Goal: Complete application form

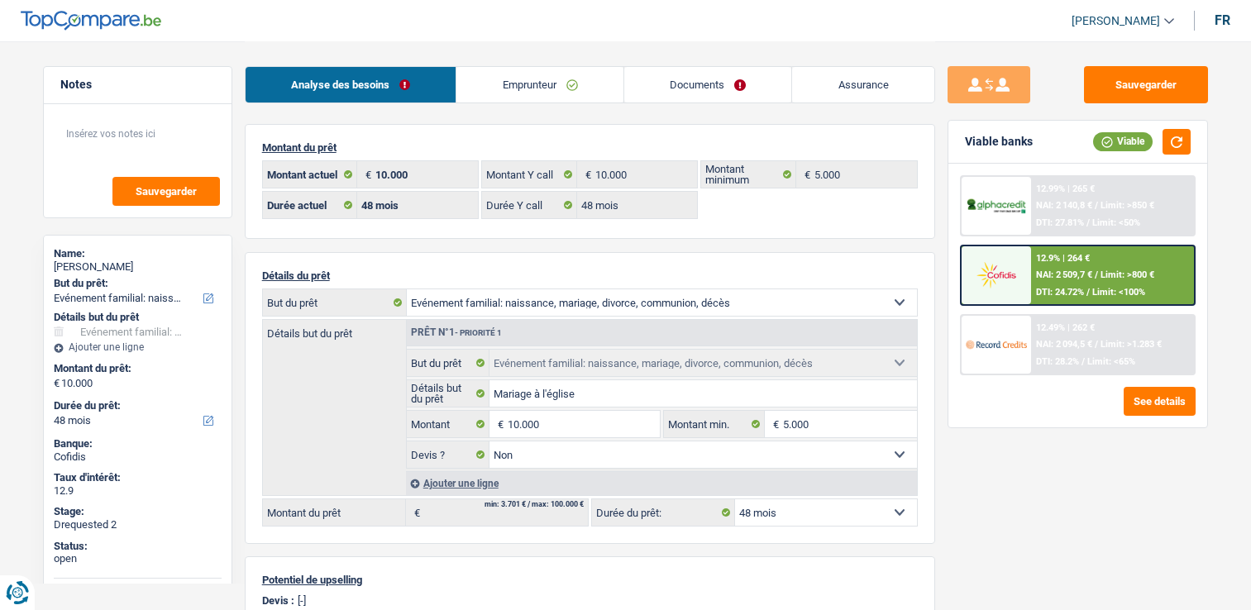
select select "familyEvent"
select select "48"
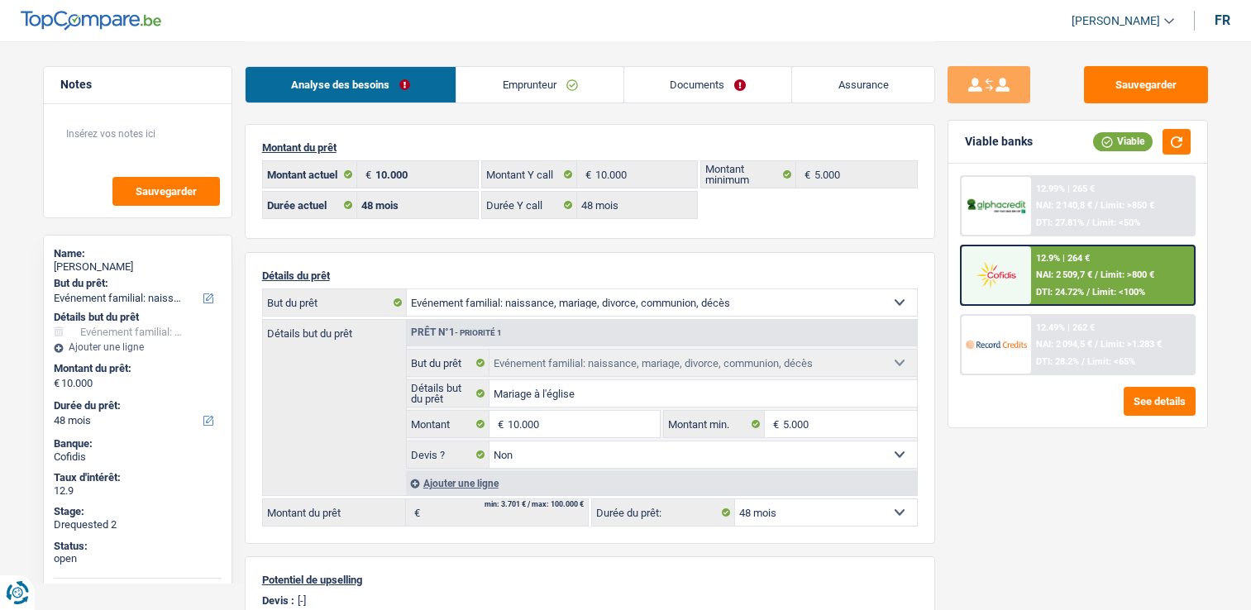
select select "familyEvent"
select select "false"
select select "48"
select select "worker"
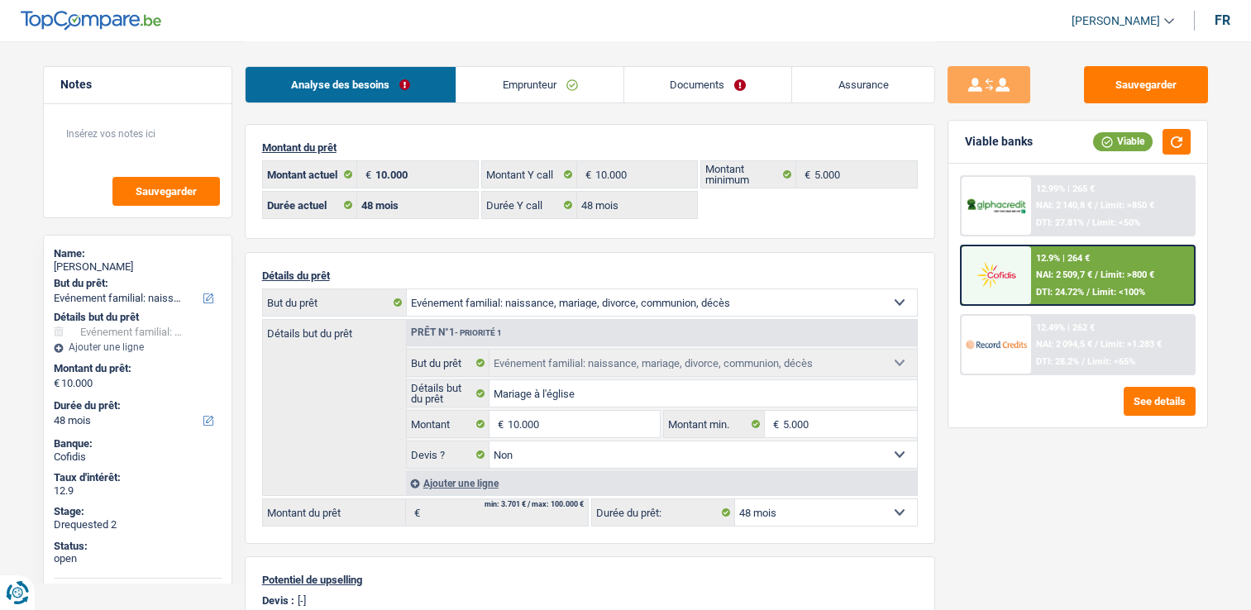
select select "familyAllowances"
select select "netSalary"
select select "other"
select select "mealVouchers"
select select "other"
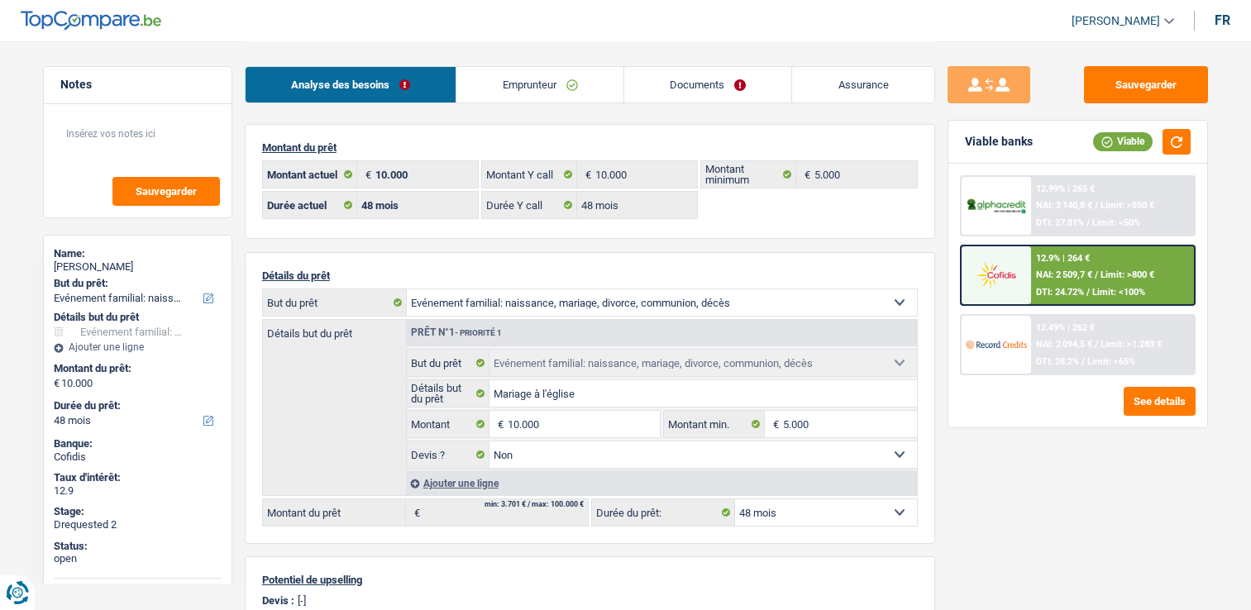
select select "BE"
click at [557, 83] on link "Emprunteur" at bounding box center [540, 85] width 167 height 36
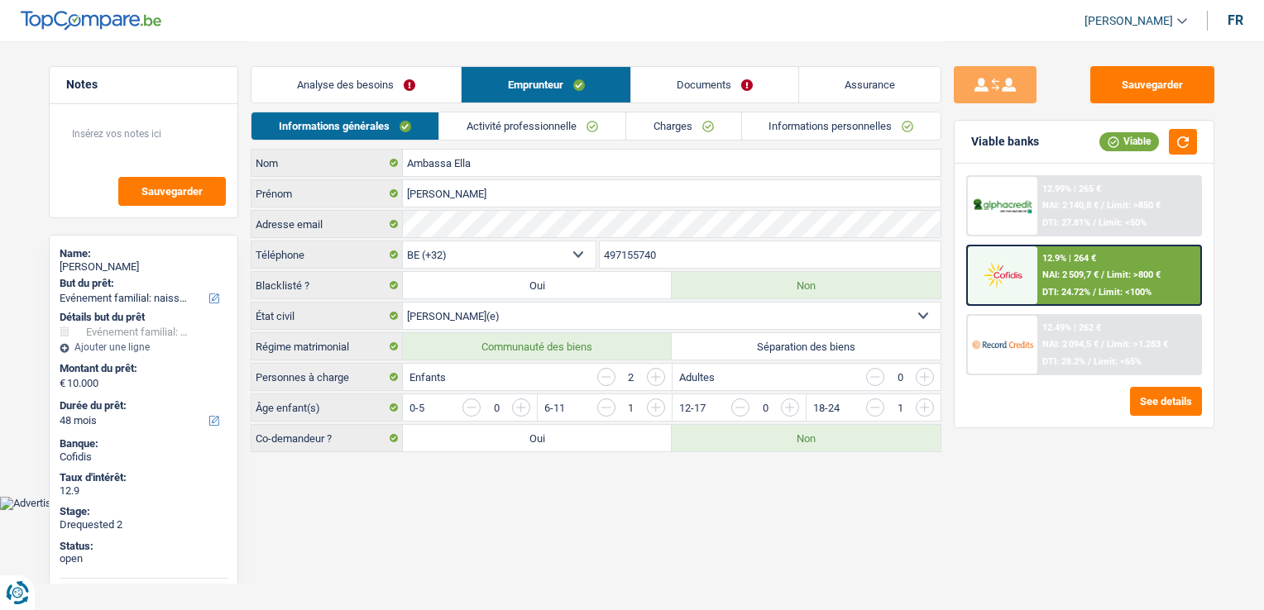
click at [553, 104] on div "Analyse des besoins Emprunteur Documents Assurance" at bounding box center [596, 76] width 691 height 70
click at [554, 123] on link "Activité professionnelle" at bounding box center [532, 125] width 186 height 27
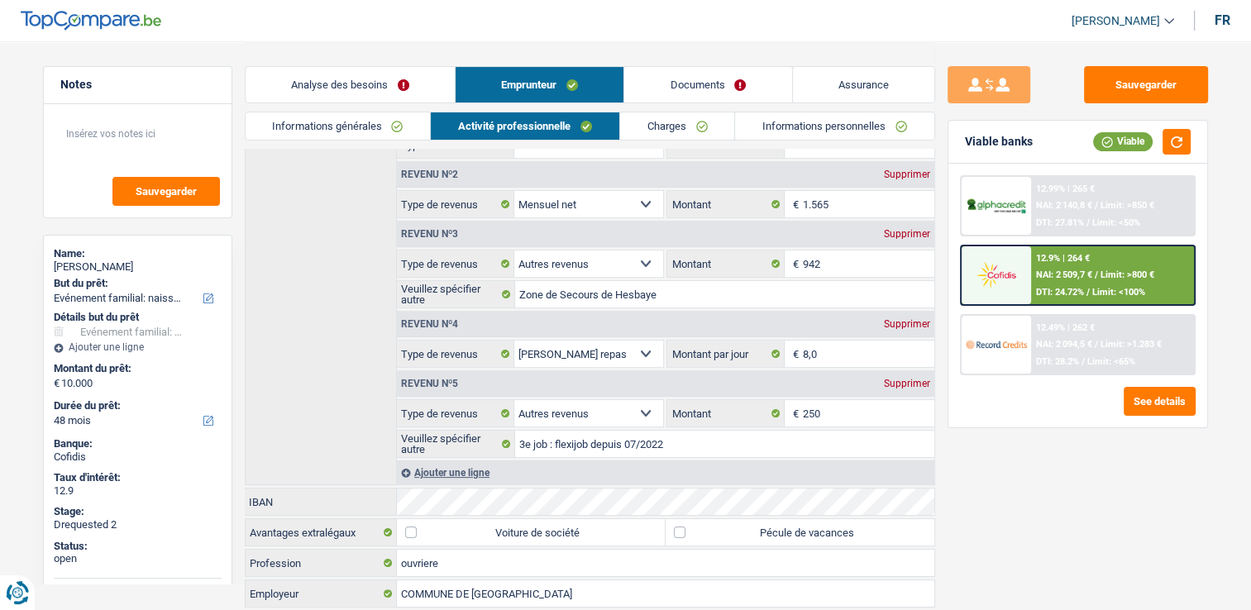
scroll to position [207, 0]
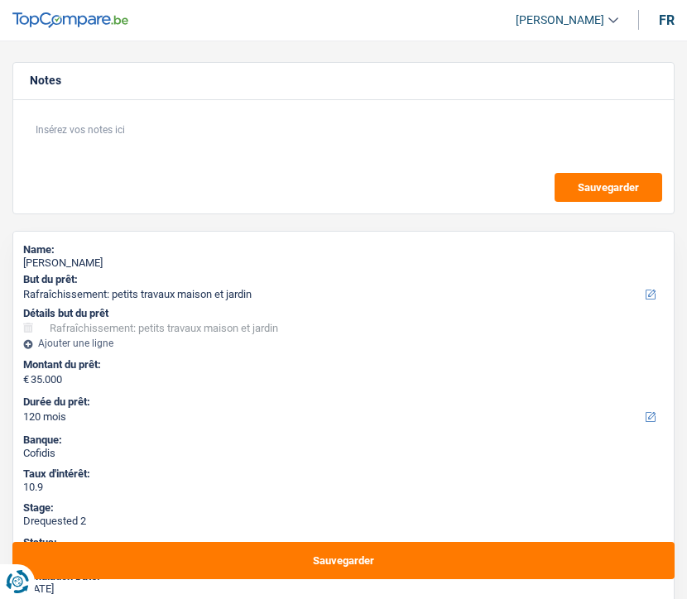
select select "houseOrGarden"
select select "120"
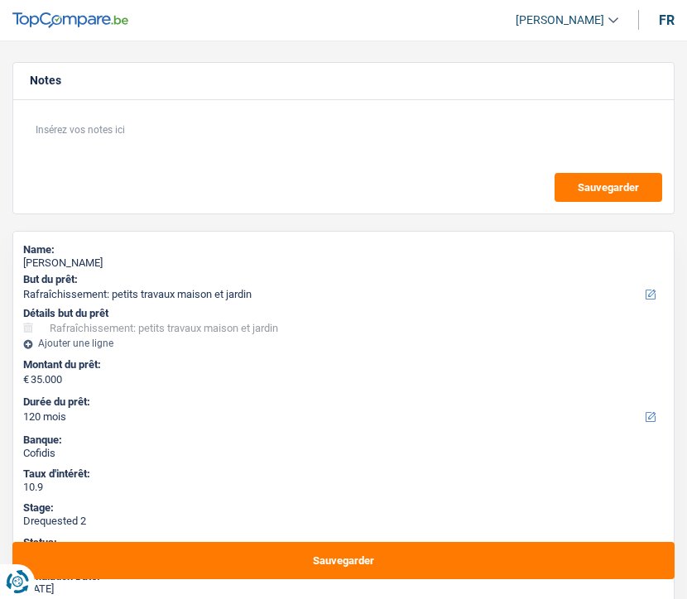
select select "houseOrGarden"
select select "false"
select select "120"
select select "32"
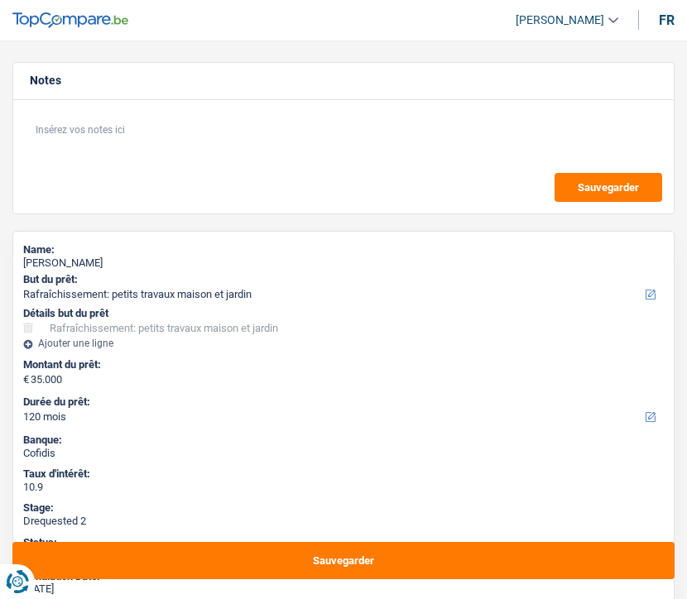
select select "single"
click at [530, 284] on label "But du prêt:" at bounding box center [341, 279] width 637 height 13
click at [530, 286] on select "Confort maison: meubles, textile, peinture, électroménager, outillage non-profe…" at bounding box center [343, 294] width 640 height 17
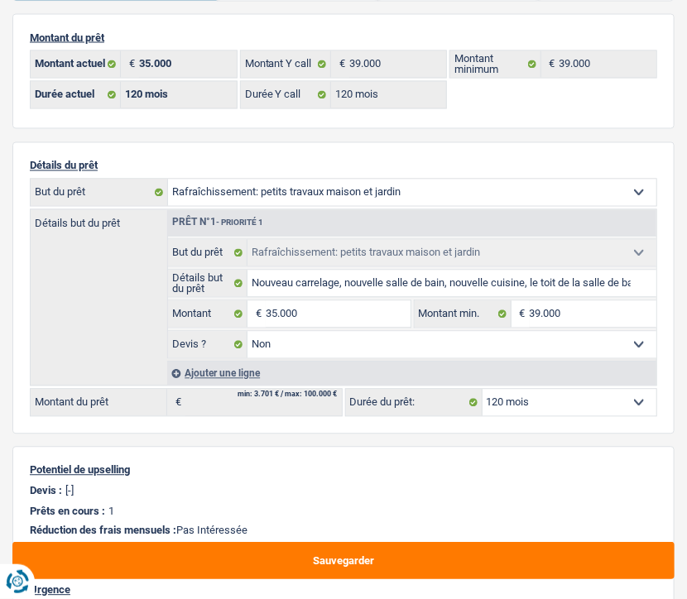
scroll to position [736, 0]
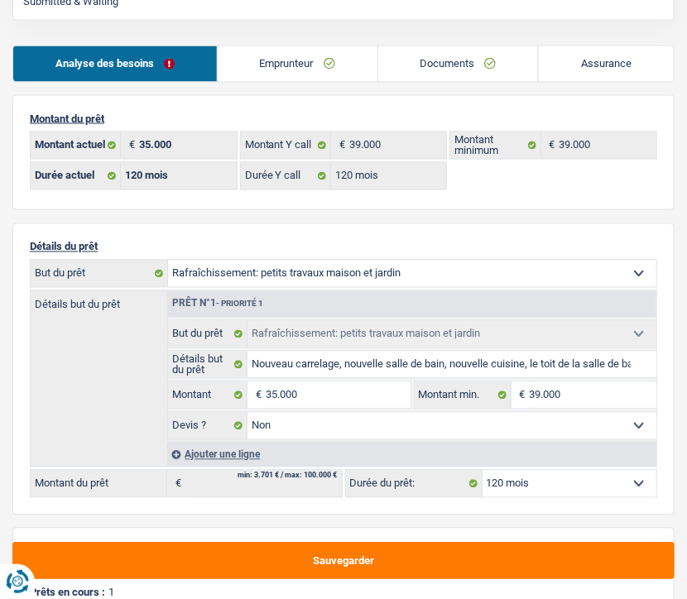
click at [274, 64] on link "Emprunteur" at bounding box center [298, 64] width 160 height 36
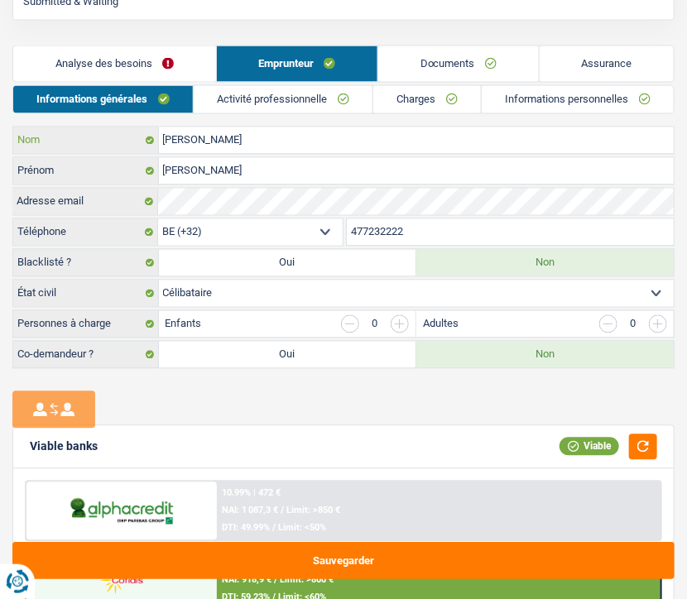
click at [223, 140] on input "[PERSON_NAME]" at bounding box center [416, 140] width 514 height 26
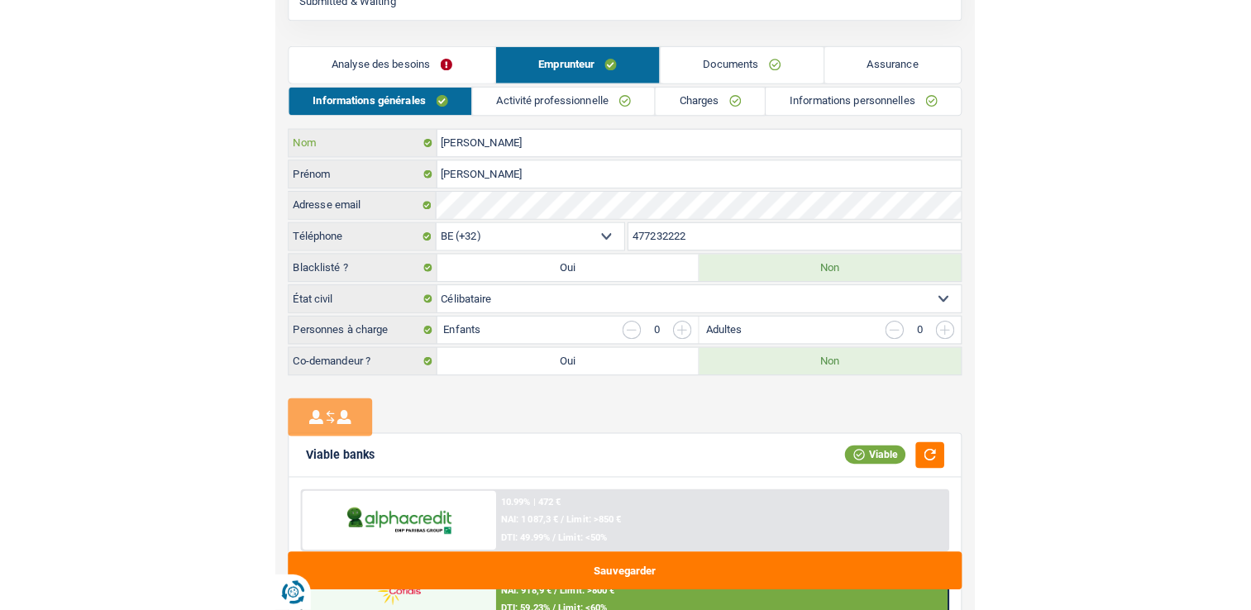
scroll to position [0, 0]
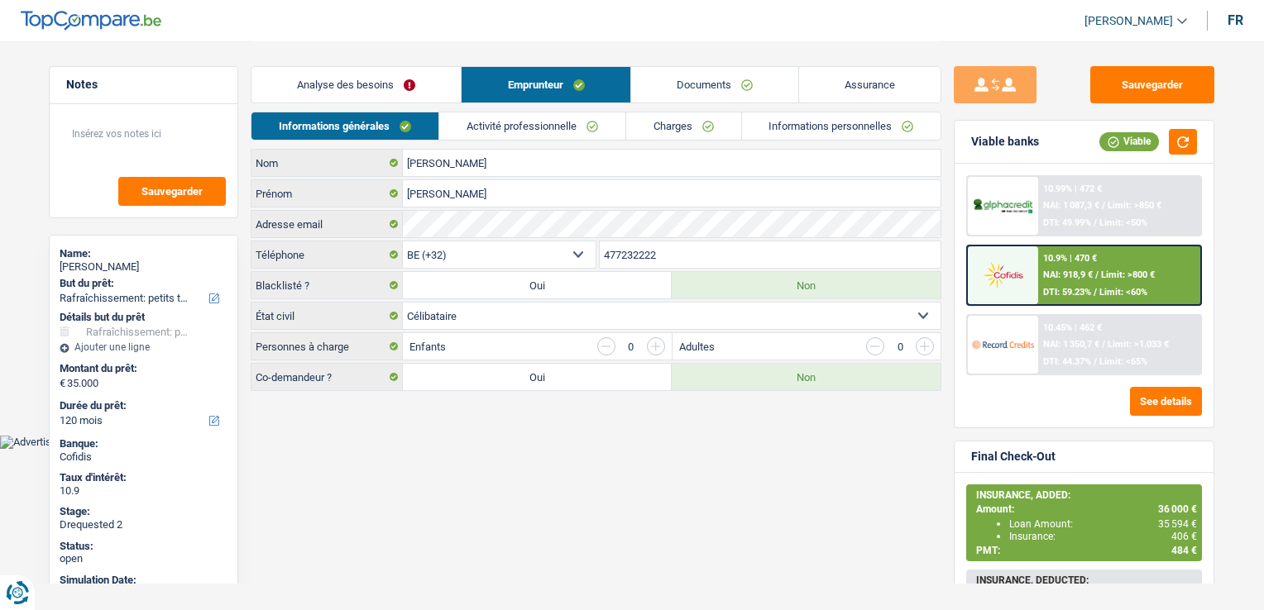
click at [686, 130] on link "Informations personnelles" at bounding box center [841, 125] width 199 height 27
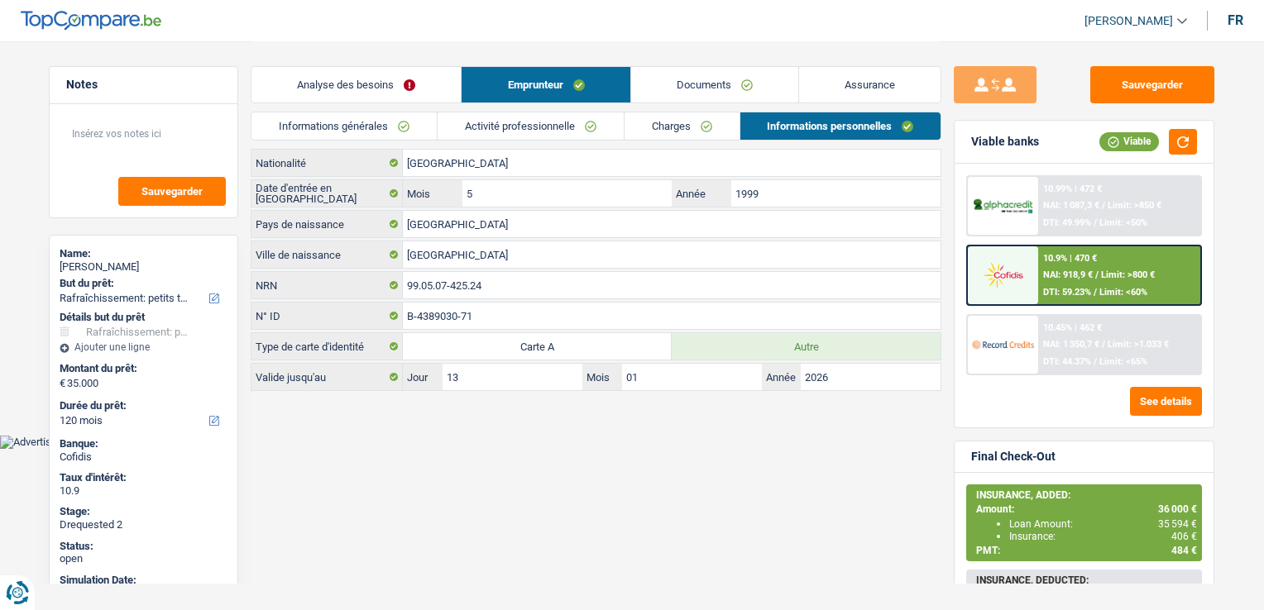
click at [686, 81] on link "Documents" at bounding box center [714, 85] width 167 height 36
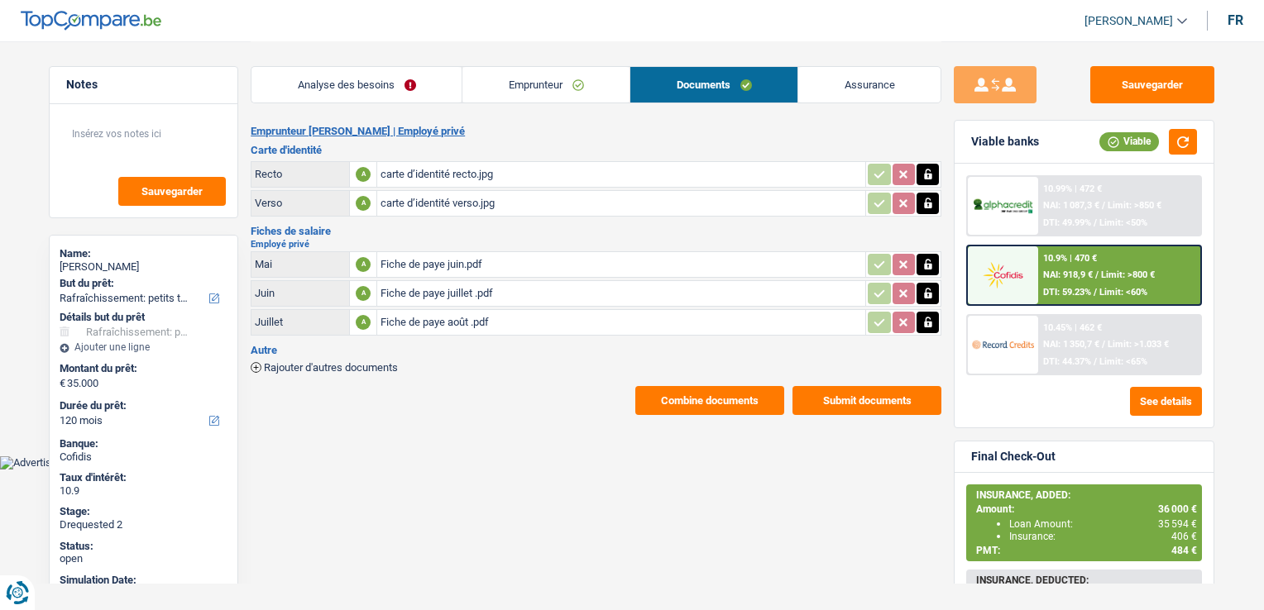
click at [686, 92] on link "Assurance" at bounding box center [869, 85] width 142 height 36
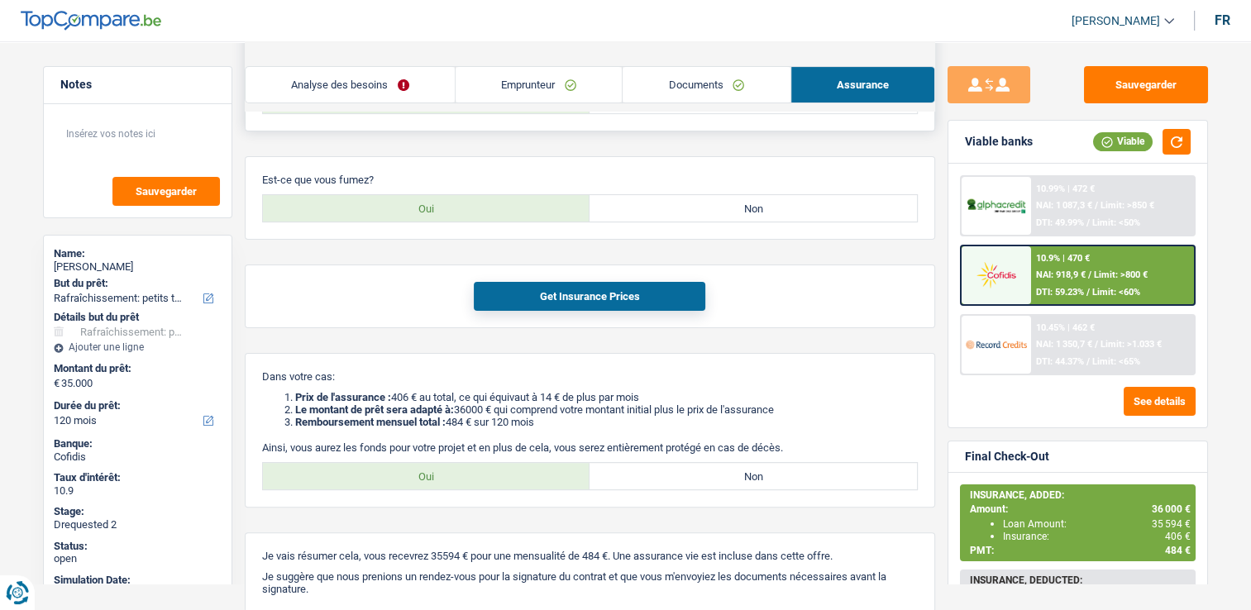
scroll to position [499, 0]
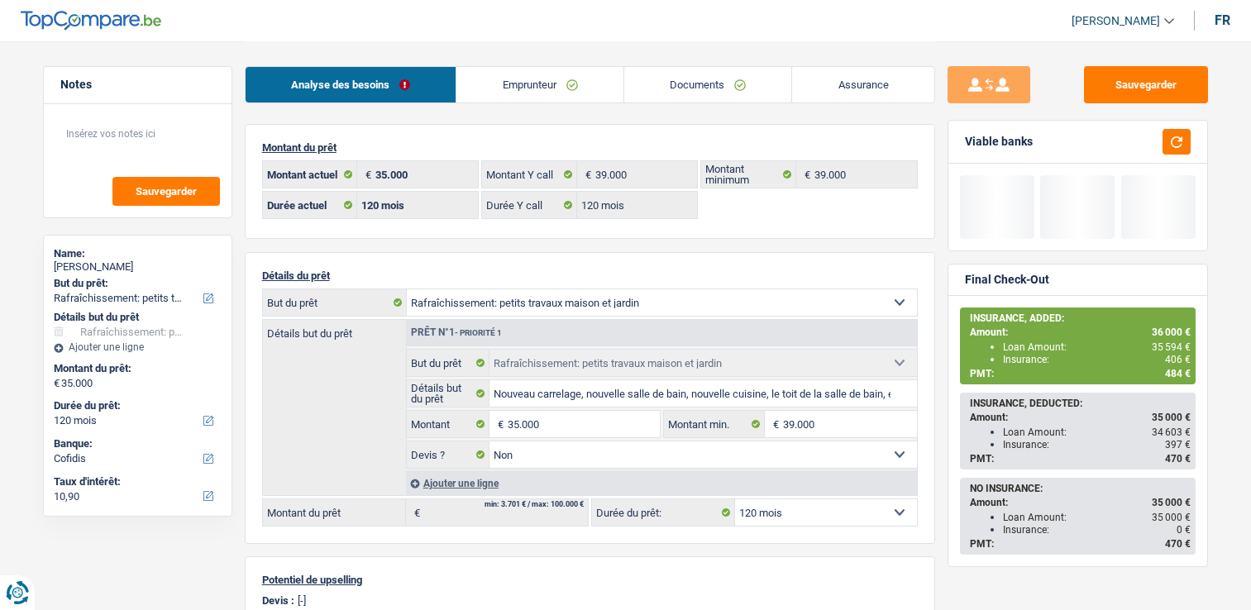
select select "houseOrGarden"
select select "120"
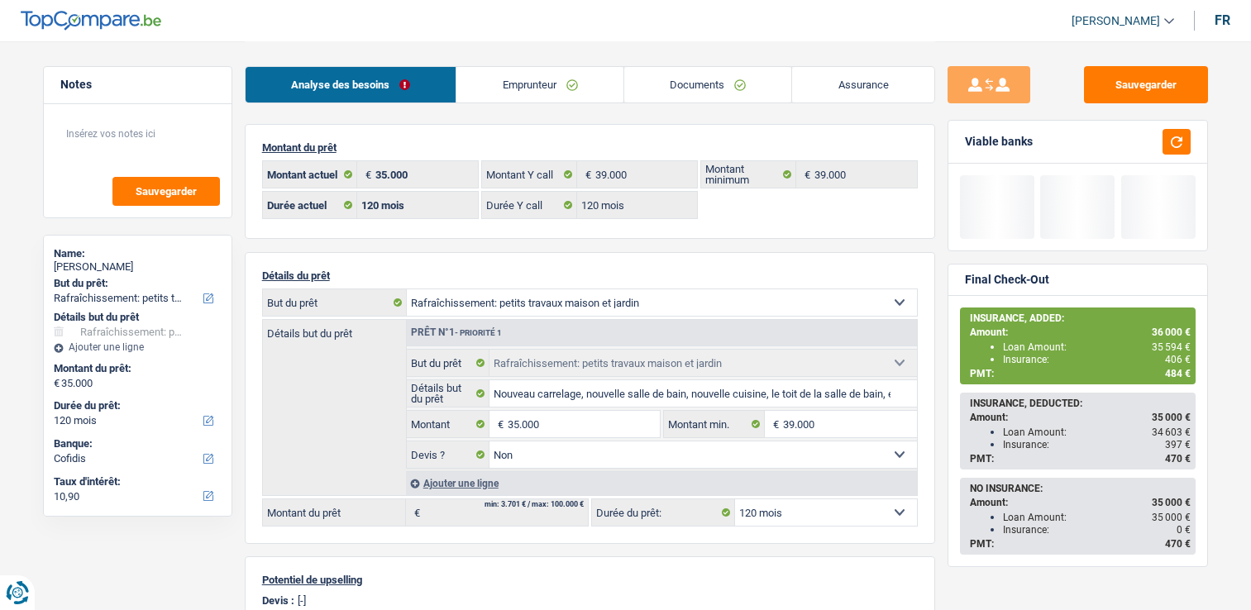
select select "houseOrGarden"
select select "false"
select select "120"
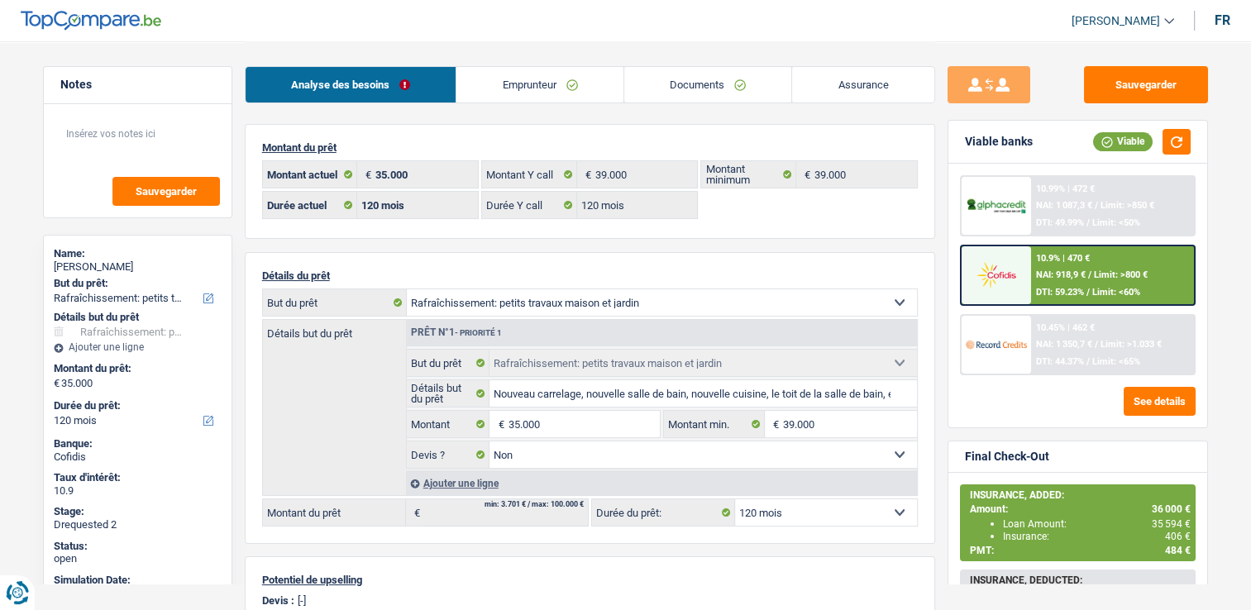
click at [513, 88] on link "Emprunteur" at bounding box center [540, 85] width 167 height 36
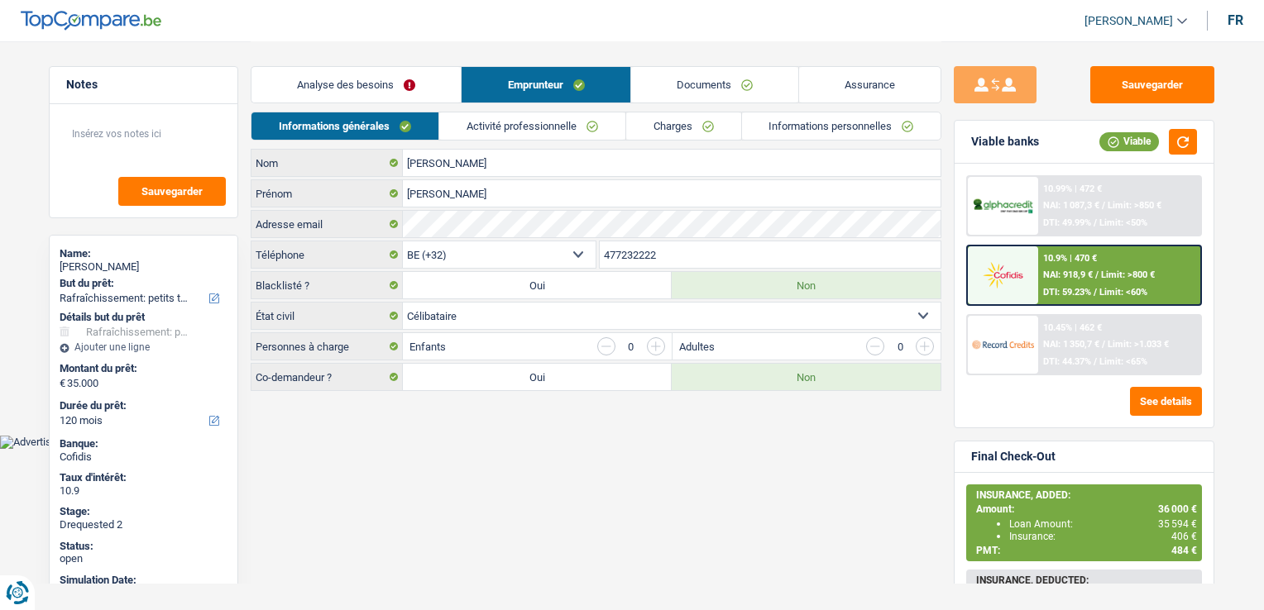
click at [840, 118] on link "Informations personnelles" at bounding box center [841, 125] width 199 height 27
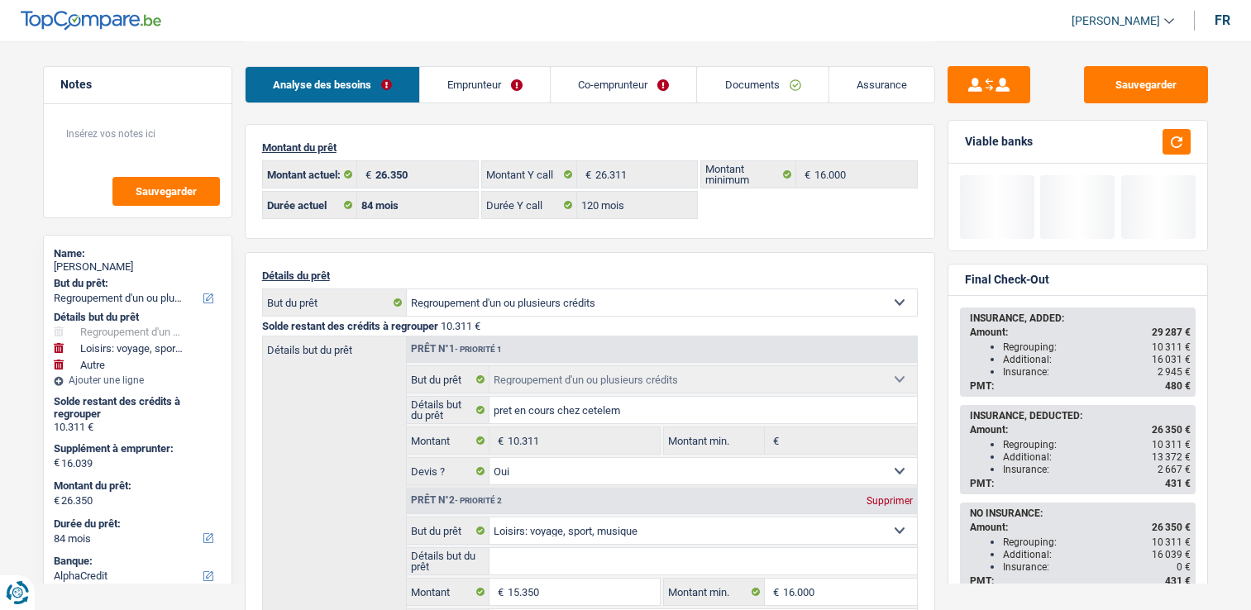
select select "refinancing"
select select "hobbies"
select select "other"
select select "84"
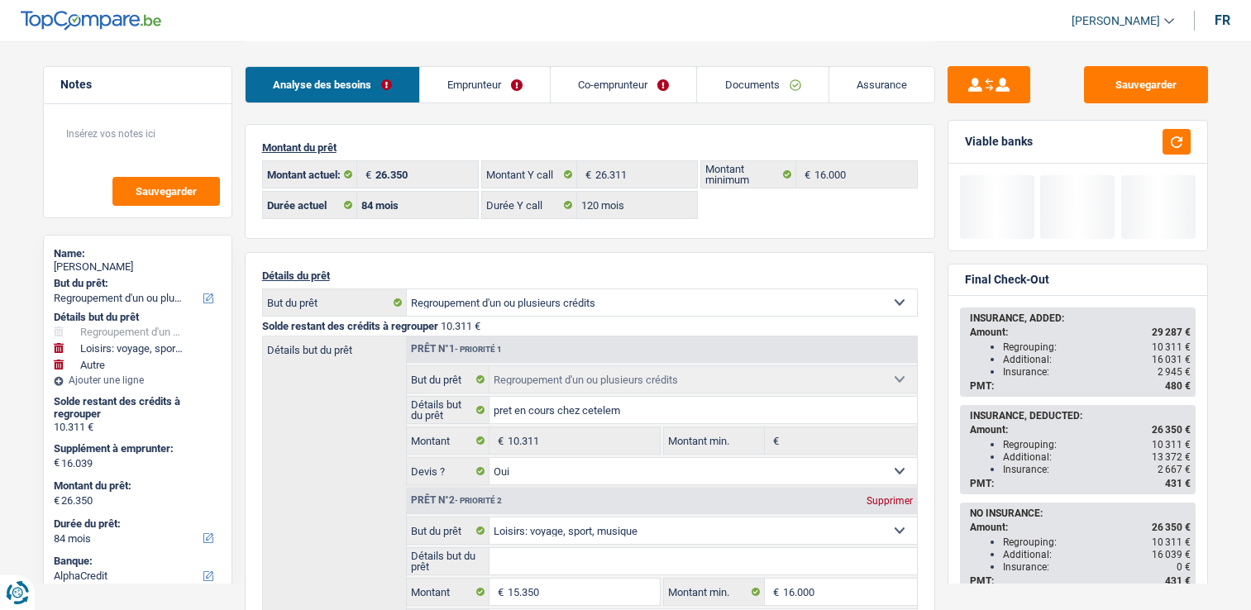
select select "32"
select select "married"
select select "mutuality"
select select "familyAllowances"
select select "mutualityIndemnity"
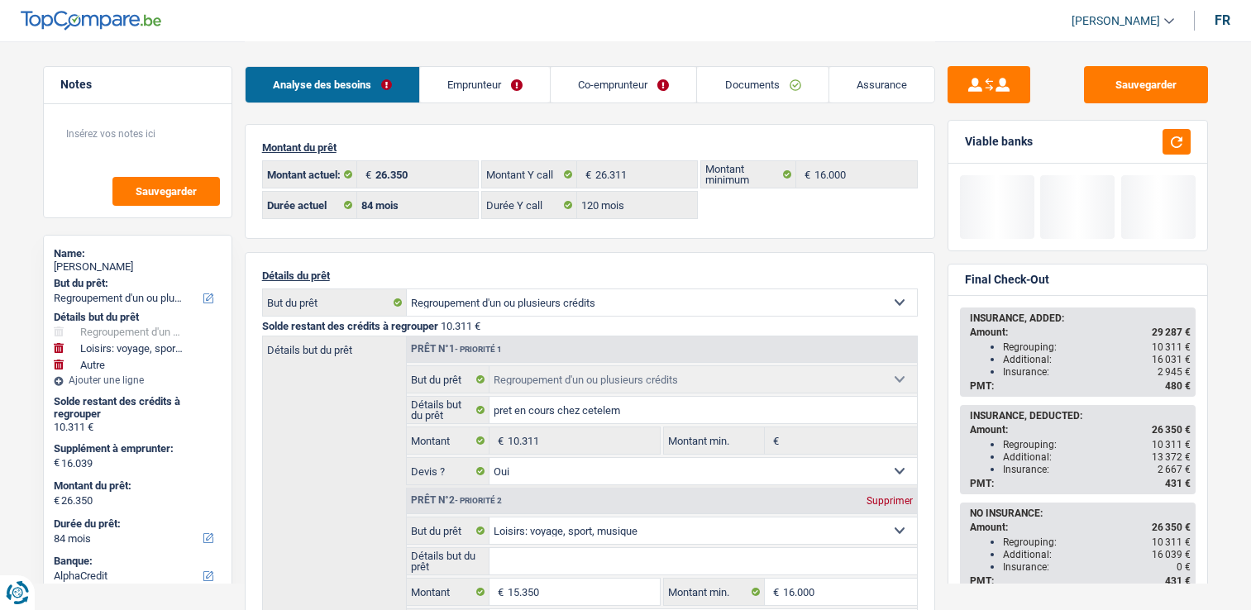
select select "unionLiberales"
select select "BE"
click at [540, 88] on link "Emprunteur" at bounding box center [485, 85] width 130 height 36
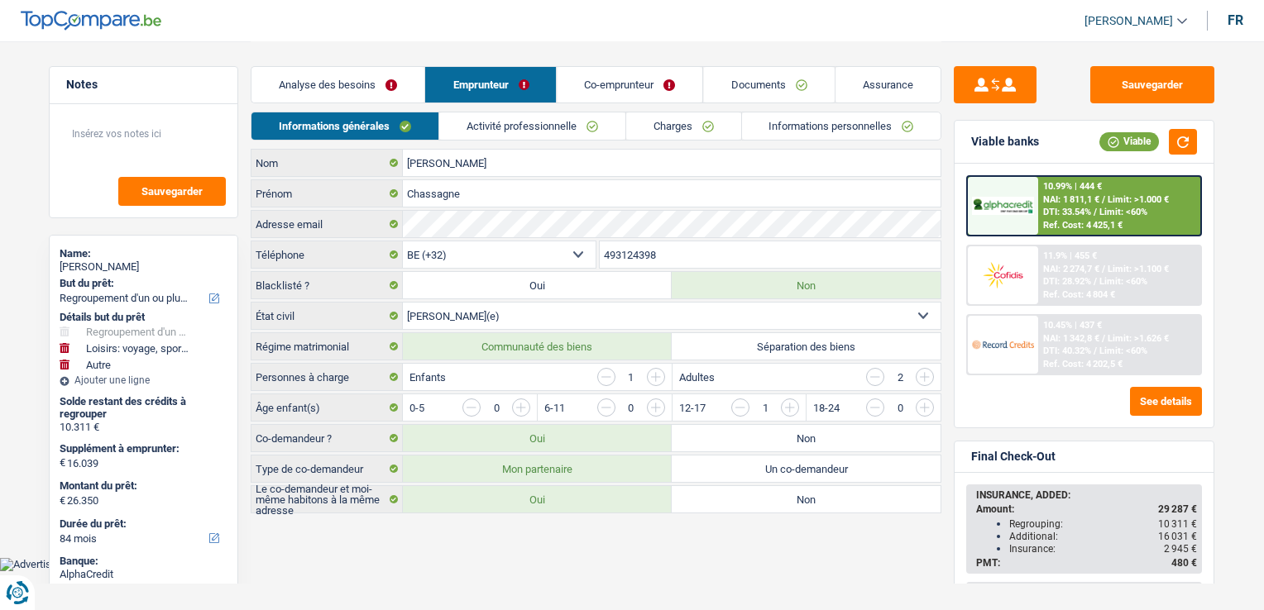
click at [548, 120] on link "Activité professionnelle" at bounding box center [532, 125] width 186 height 27
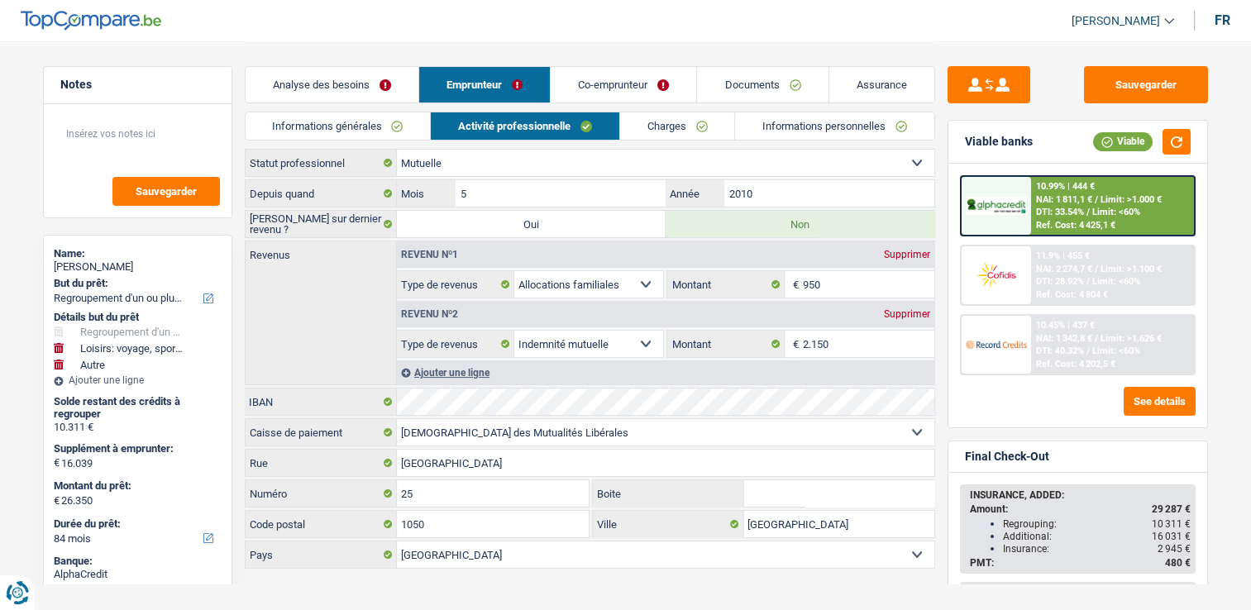
click at [642, 89] on link "Co-emprunteur" at bounding box center [624, 85] width 146 height 36
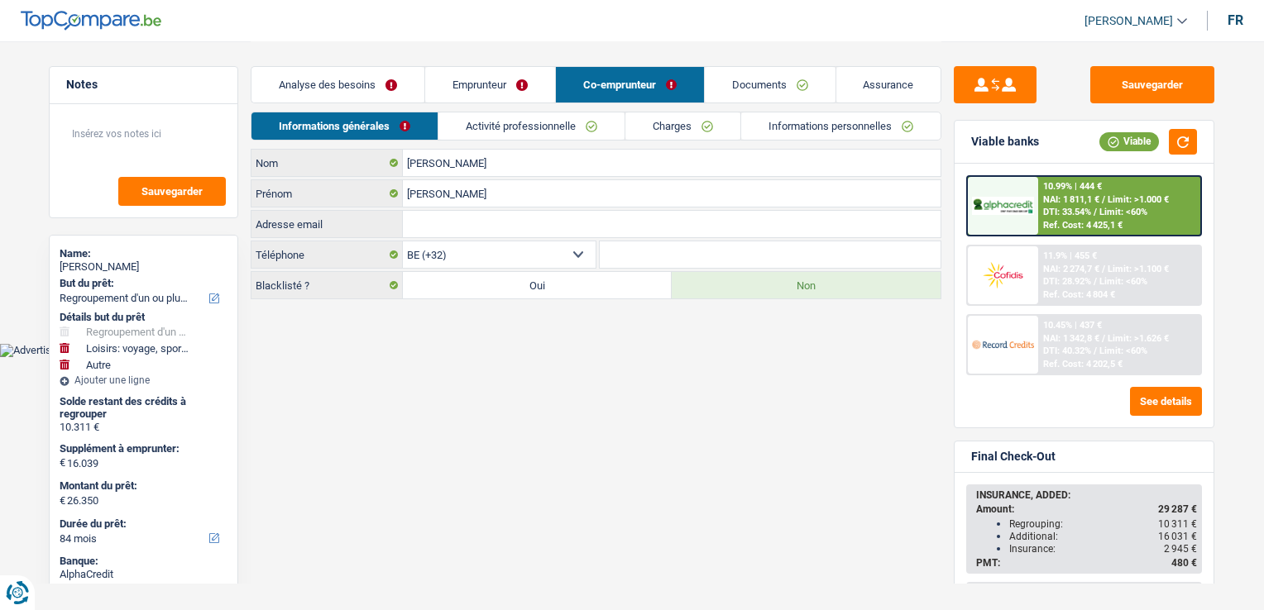
click at [537, 119] on link "Activité professionnelle" at bounding box center [531, 125] width 186 height 27
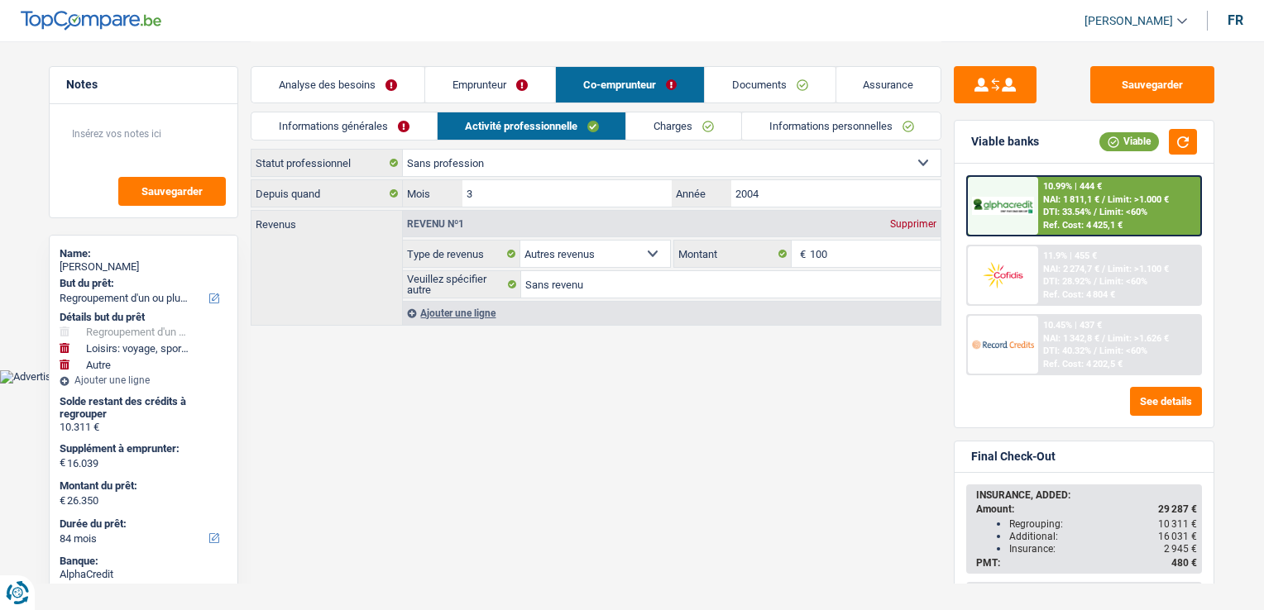
click at [508, 84] on link "Emprunteur" at bounding box center [490, 85] width 130 height 36
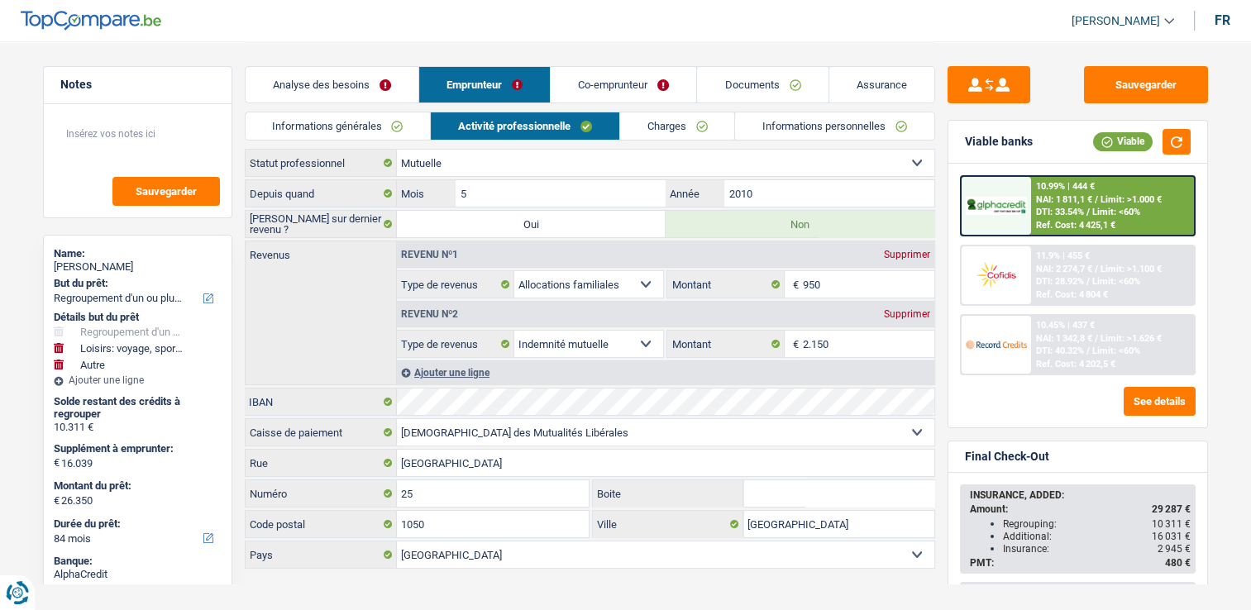
click at [375, 131] on link "Informations générales" at bounding box center [338, 125] width 185 height 27
